Goal: Task Accomplishment & Management: Manage account settings

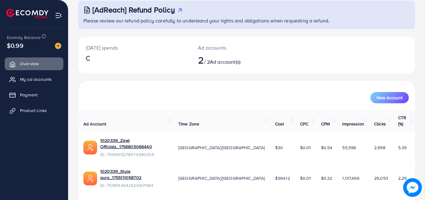
scroll to position [39, 0]
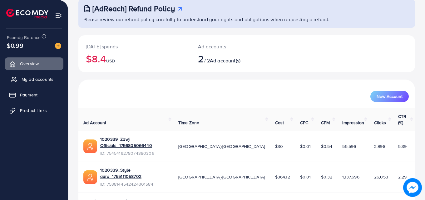
click at [51, 77] on span "My ad accounts" at bounding box center [38, 79] width 32 height 6
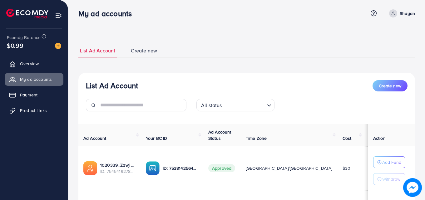
scroll to position [82, 0]
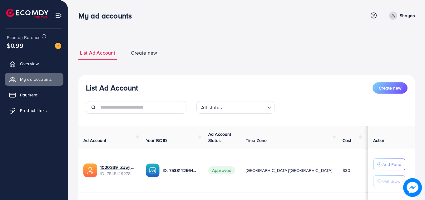
scroll to position [82, 0]
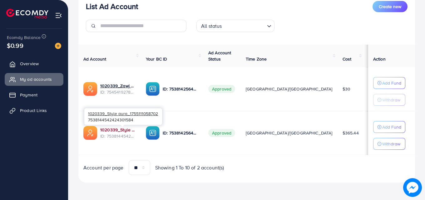
click at [127, 128] on link "1020339_Style aura_1755111058702" at bounding box center [118, 130] width 36 height 6
click at [113, 133] on link "1020339_Style aura_1755111058702" at bounding box center [118, 130] width 36 height 6
